Goal: Information Seeking & Learning: Learn about a topic

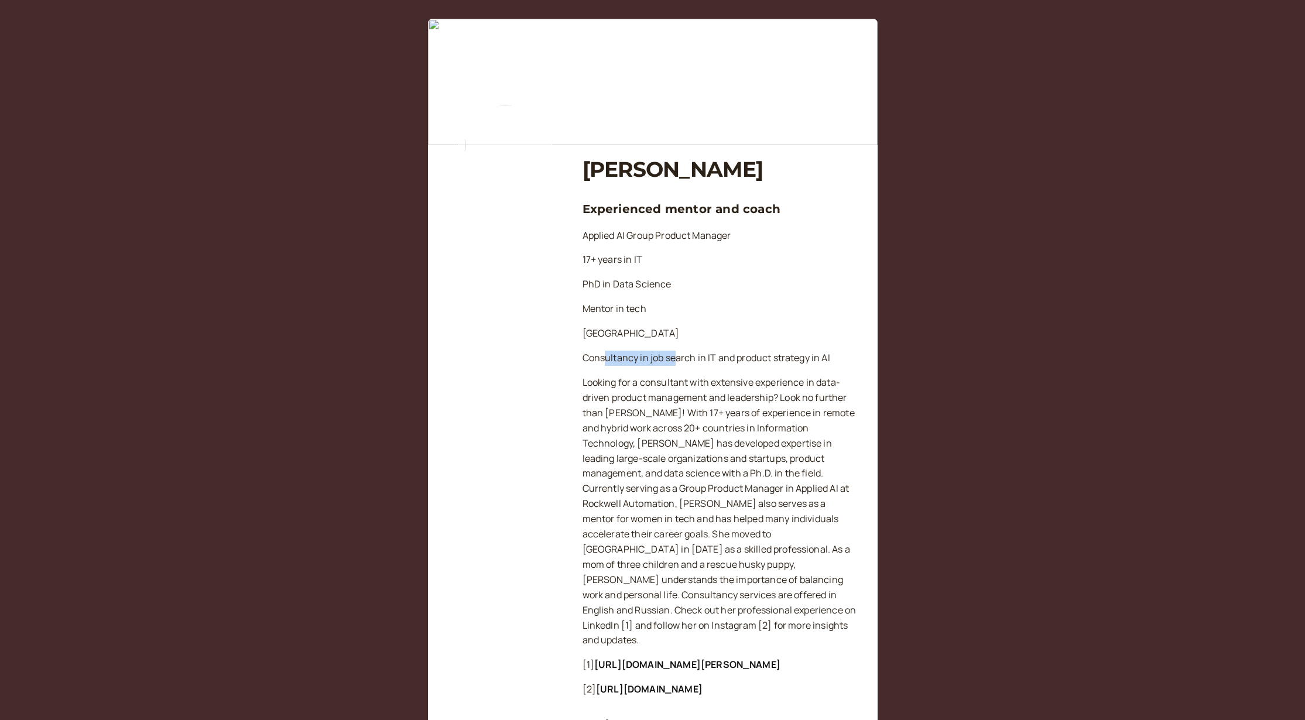
drag, startPoint x: 606, startPoint y: 358, endPoint x: 676, endPoint y: 358, distance: 69.6
click at [676, 358] on p "Consultancy in job search in IT and product strategy in AI" at bounding box center [720, 358] width 276 height 15
click at [696, 358] on p "Consultancy in job search in IT and product strategy in AI" at bounding box center [720, 358] width 276 height 15
drag, startPoint x: 665, startPoint y: 382, endPoint x: 705, endPoint y: 382, distance: 39.8
click at [693, 382] on p "Looking for a consultant with extensive experience in data-driven product manag…" at bounding box center [720, 511] width 276 height 273
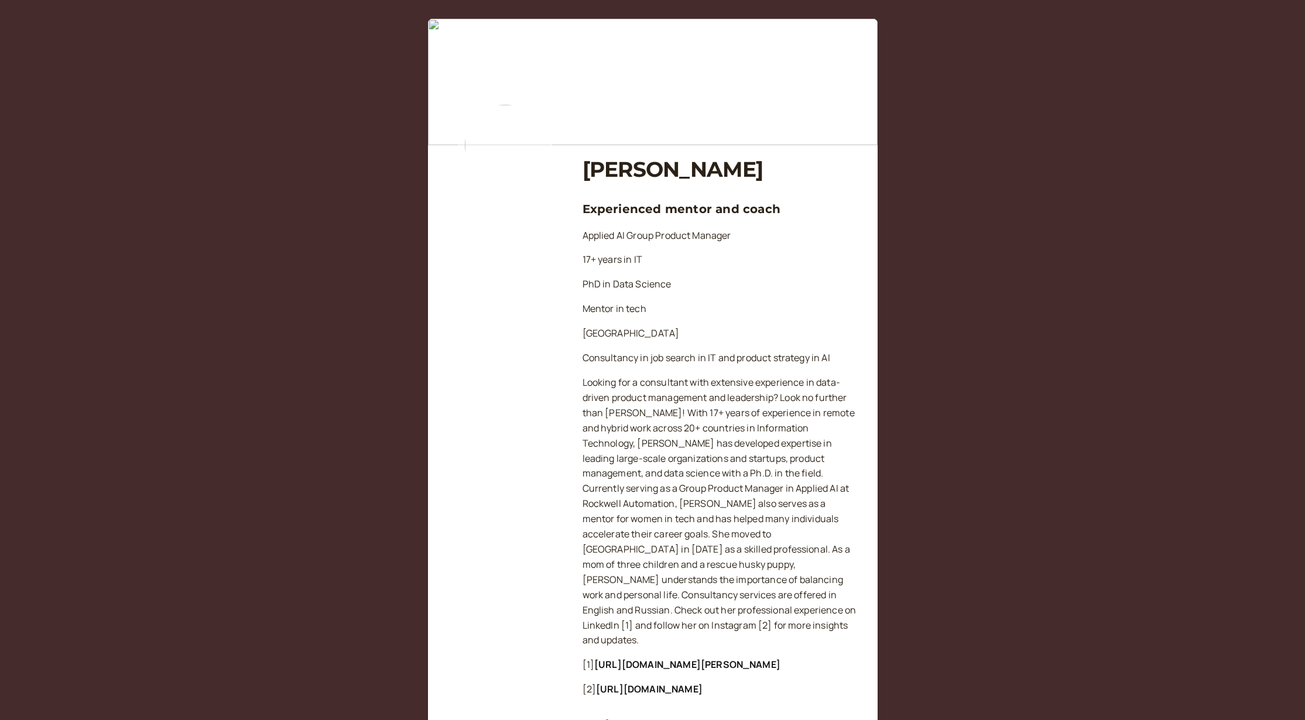
click at [713, 381] on p "Looking for a consultant with extensive experience in data-driven product manag…" at bounding box center [720, 511] width 276 height 273
drag, startPoint x: 699, startPoint y: 381, endPoint x: 606, endPoint y: 385, distance: 93.2
click at [661, 382] on p "Looking for a consultant with extensive experience in data-driven product manag…" at bounding box center [720, 511] width 276 height 273
drag, startPoint x: 620, startPoint y: 395, endPoint x: 707, endPoint y: 394, distance: 86.6
click at [685, 392] on p "Looking for a consultant with extensive experience in data-driven product manag…" at bounding box center [720, 511] width 276 height 273
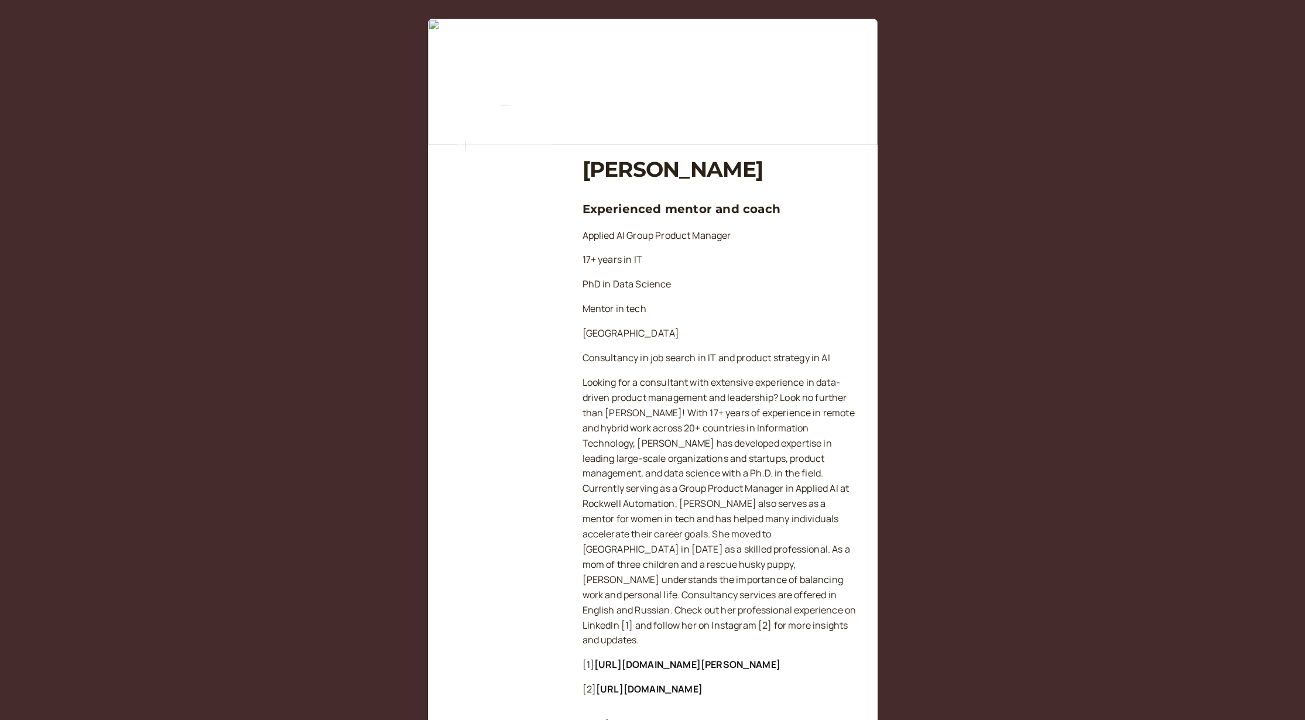
drag, startPoint x: 710, startPoint y: 393, endPoint x: 718, endPoint y: 396, distance: 8.2
click at [711, 393] on p "Looking for a consultant with extensive experience in data-driven product manag…" at bounding box center [720, 511] width 276 height 273
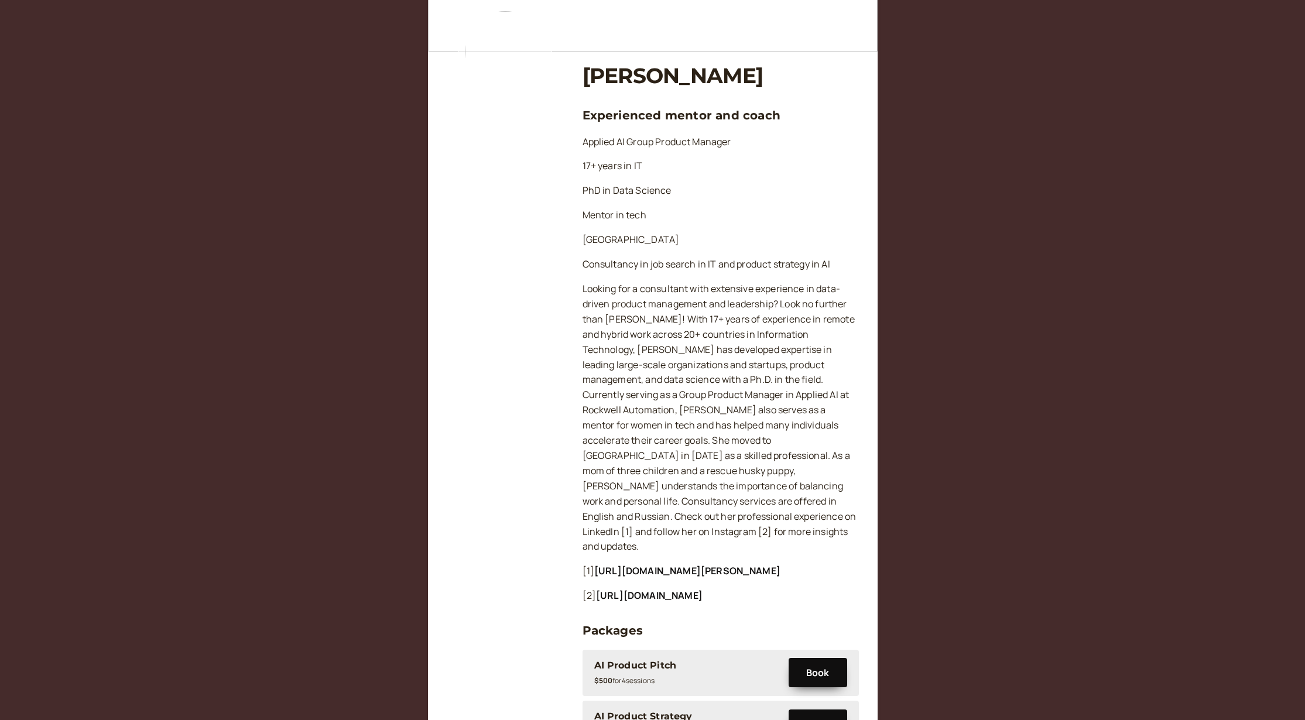
scroll to position [192, 0]
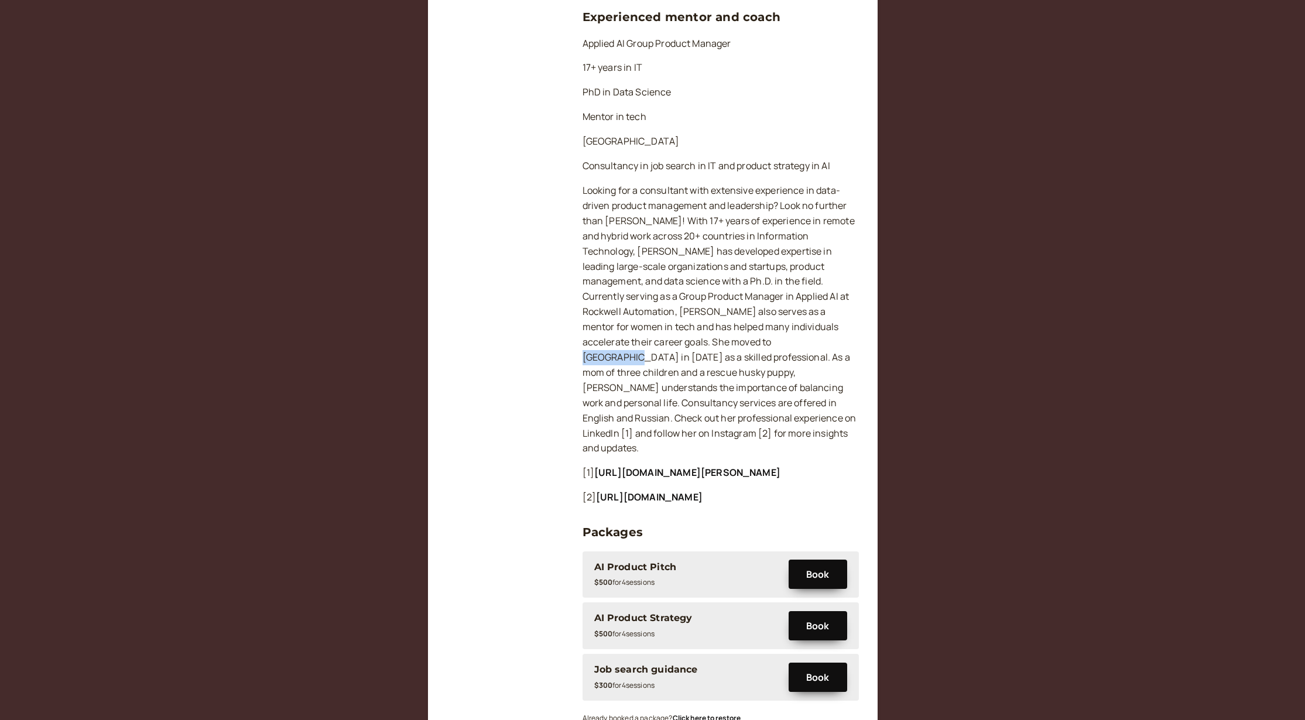
drag, startPoint x: 656, startPoint y: 345, endPoint x: 712, endPoint y: 342, distance: 56.8
click at [707, 342] on p "Looking for a consultant with extensive experience in data-driven product manag…" at bounding box center [720, 319] width 276 height 273
click at [713, 343] on p "Looking for a consultant with extensive experience in data-driven product manag…" at bounding box center [720, 319] width 276 height 273
drag, startPoint x: 730, startPoint y: 353, endPoint x: 653, endPoint y: 351, distance: 77.3
click at [687, 353] on p "Looking for a consultant with extensive experience in data-driven product manag…" at bounding box center [720, 319] width 276 height 273
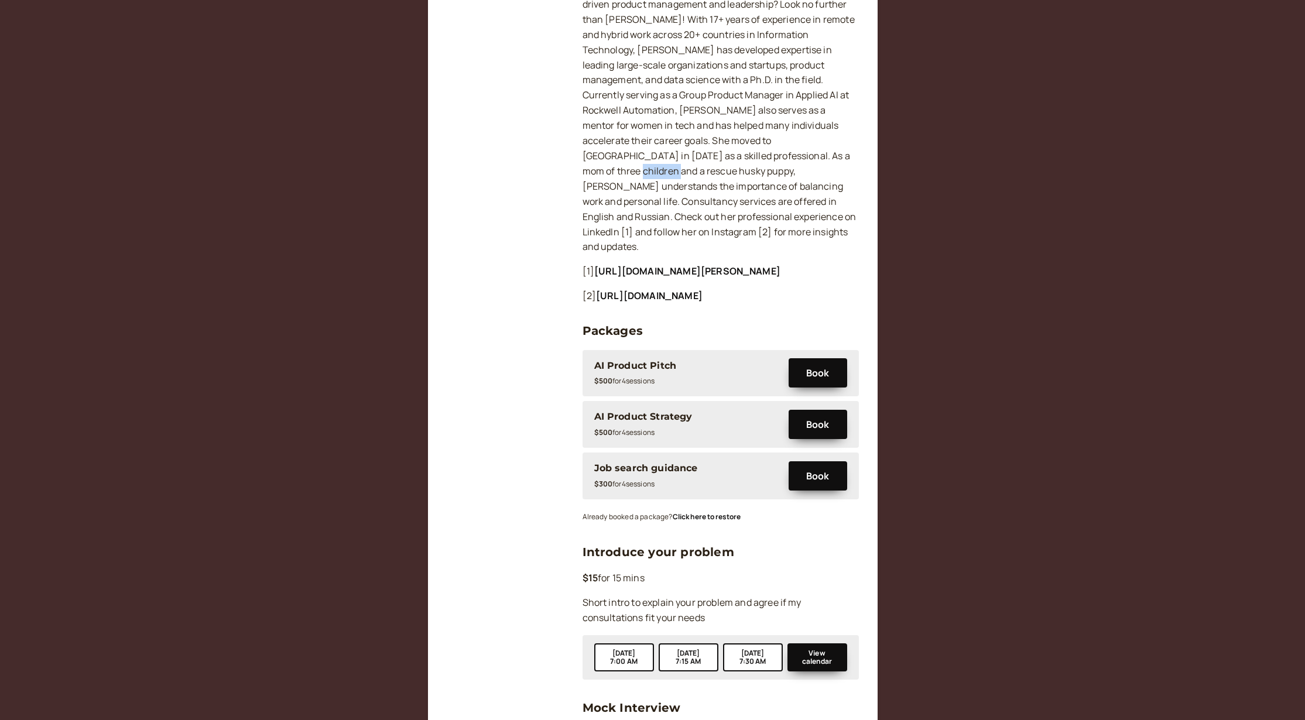
scroll to position [595, 0]
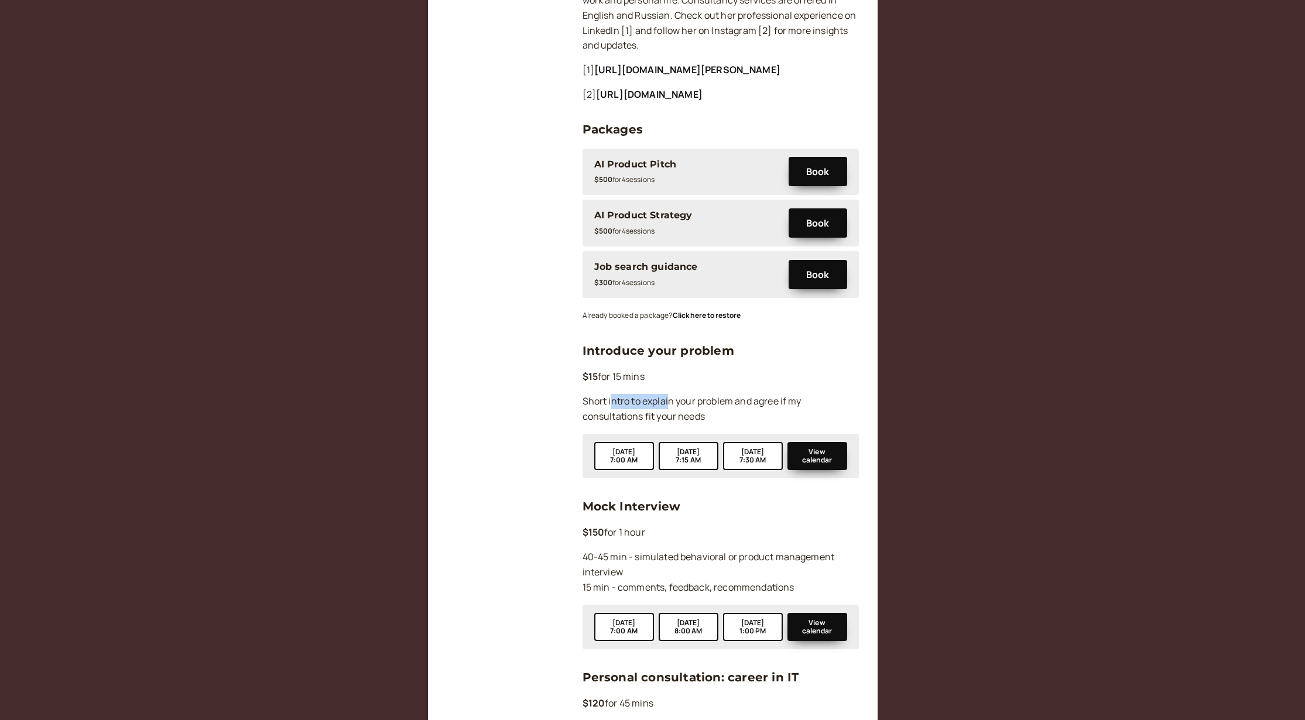
drag, startPoint x: 626, startPoint y: 369, endPoint x: 677, endPoint y: 370, distance: 51.5
click at [670, 394] on p "Short intro to explain your problem and agree if my consultations fit your needs" at bounding box center [720, 409] width 276 height 30
click at [688, 394] on p "Short intro to explain your problem and agree if my consultations fit your needs" at bounding box center [720, 409] width 276 height 30
drag, startPoint x: 660, startPoint y: 385, endPoint x: 705, endPoint y: 383, distance: 44.5
click at [672, 394] on p "Short intro to explain your problem and agree if my consultations fit your needs" at bounding box center [720, 409] width 276 height 30
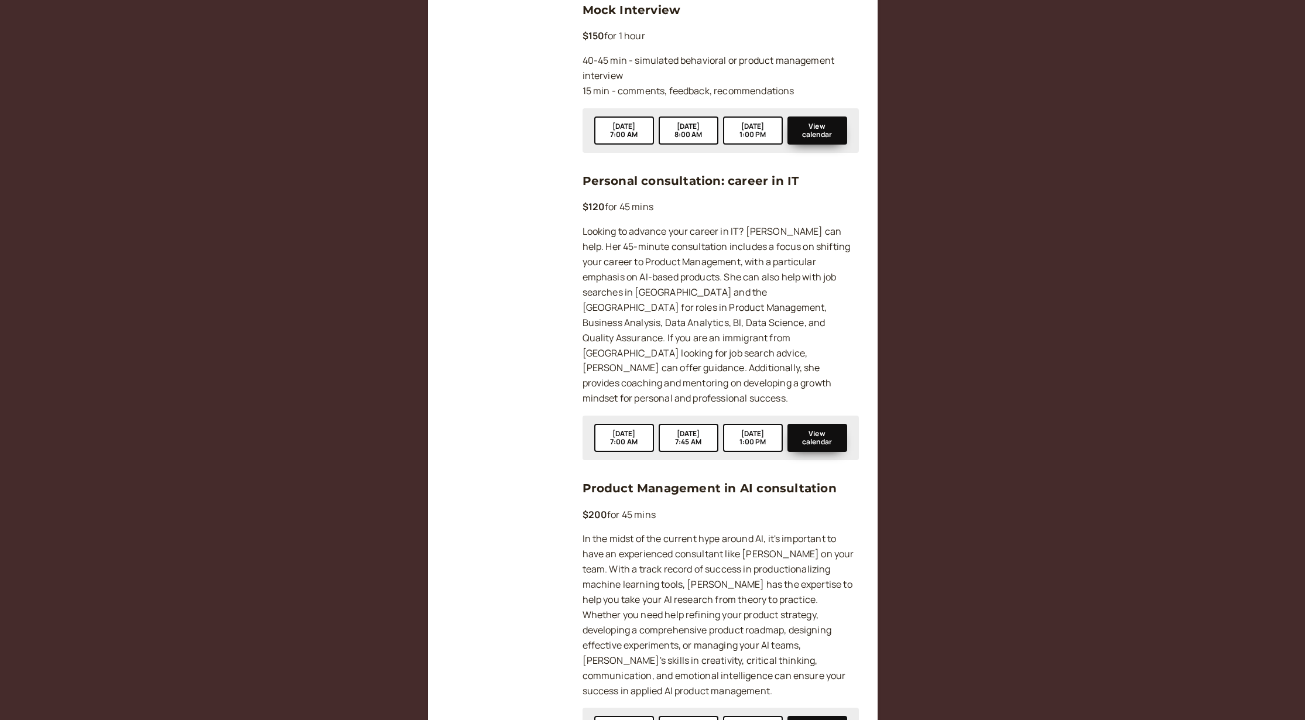
scroll to position [1128, 0]
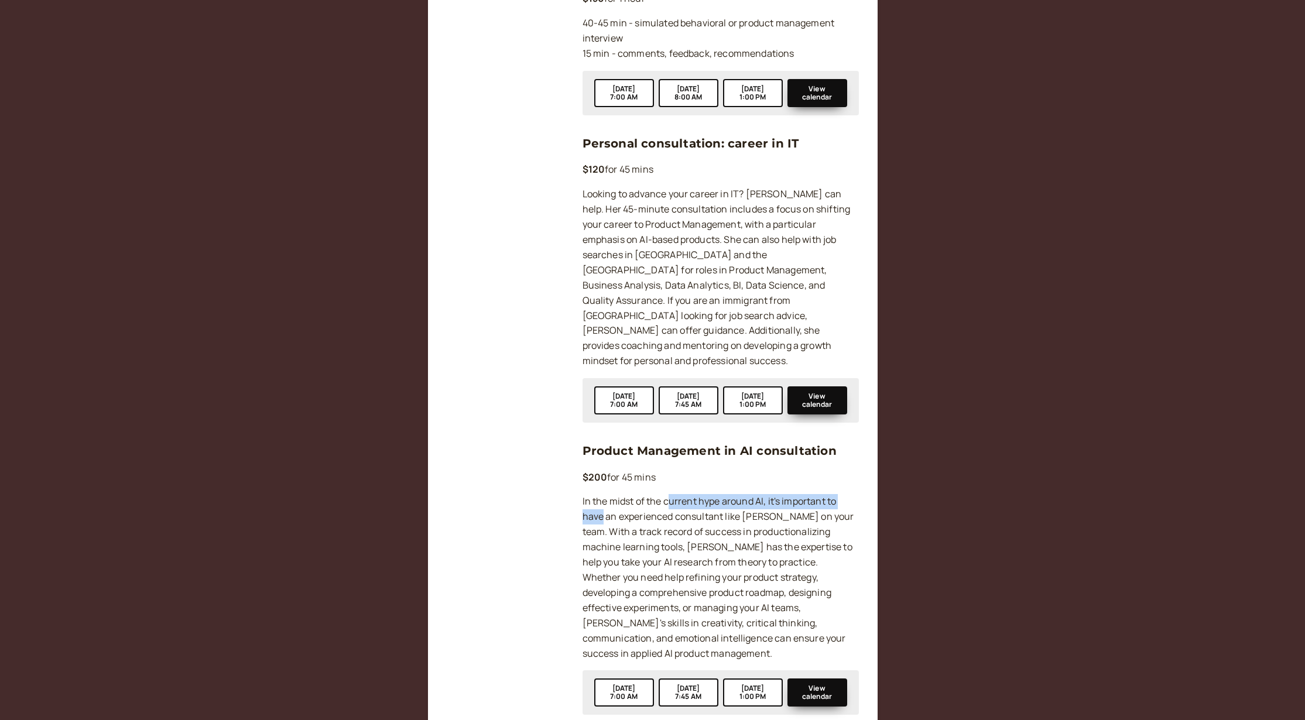
drag, startPoint x: 603, startPoint y: 468, endPoint x: 670, endPoint y: 464, distance: 66.9
click at [670, 494] on p "In the midst of the current hype around AI, it's important to have an experienc…" at bounding box center [720, 577] width 276 height 167
click at [694, 494] on p "In the midst of the current hype around AI, it's important to have an experienc…" at bounding box center [720, 577] width 276 height 167
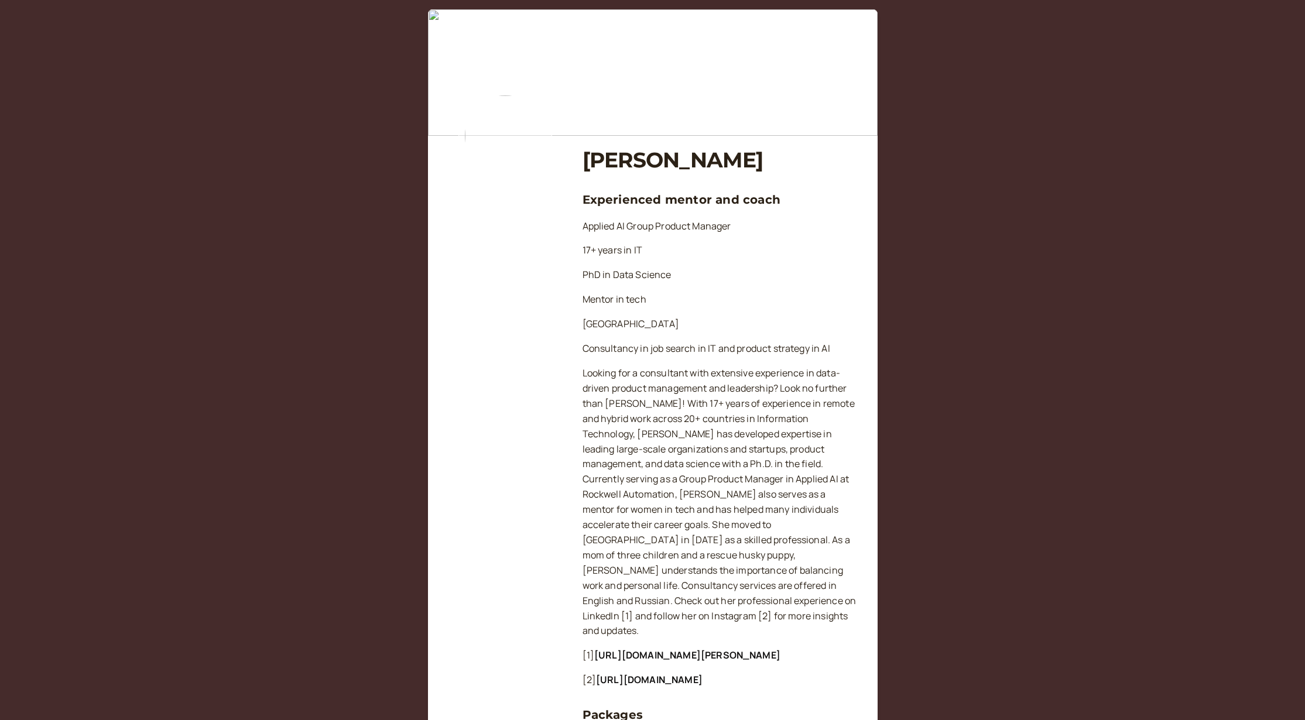
scroll to position [0, 0]
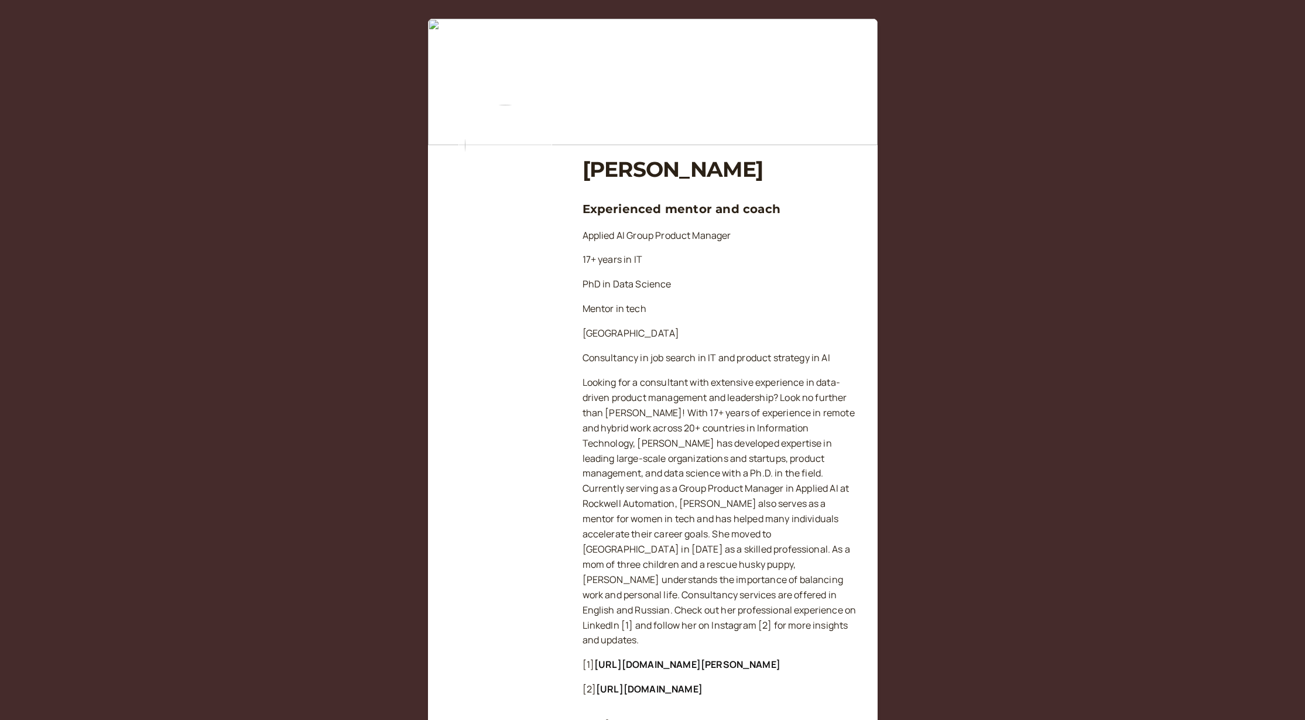
click at [517, 138] on img at bounding box center [505, 145] width 94 height 94
